Goal: Entertainment & Leisure: Consume media (video, audio)

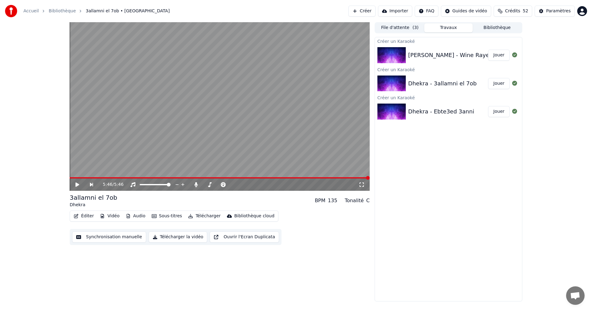
click at [493, 56] on button "Jouer" at bounding box center [499, 55] width 22 height 11
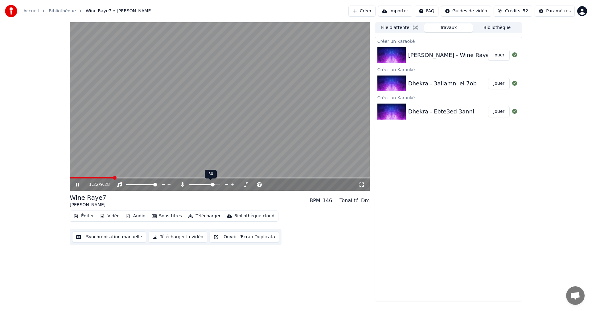
click at [226, 185] on icon at bounding box center [227, 185] width 6 height 6
click at [226, 185] on icon at bounding box center [226, 184] width 3 height 1
click at [240, 185] on icon at bounding box center [240, 185] width 6 height 6
click at [164, 185] on icon at bounding box center [163, 184] width 3 height 1
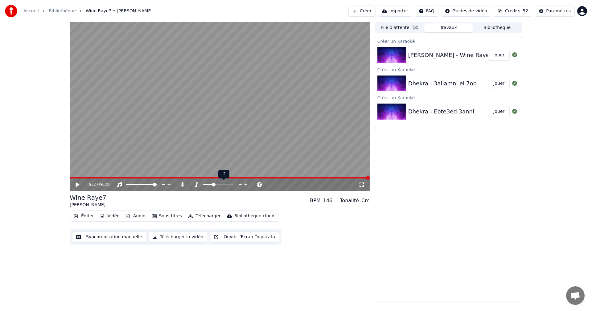
click at [241, 183] on icon at bounding box center [240, 185] width 6 height 6
click at [79, 184] on icon at bounding box center [82, 184] width 14 height 5
click at [231, 178] on span at bounding box center [150, 177] width 161 height 1
